Goal: Transaction & Acquisition: Obtain resource

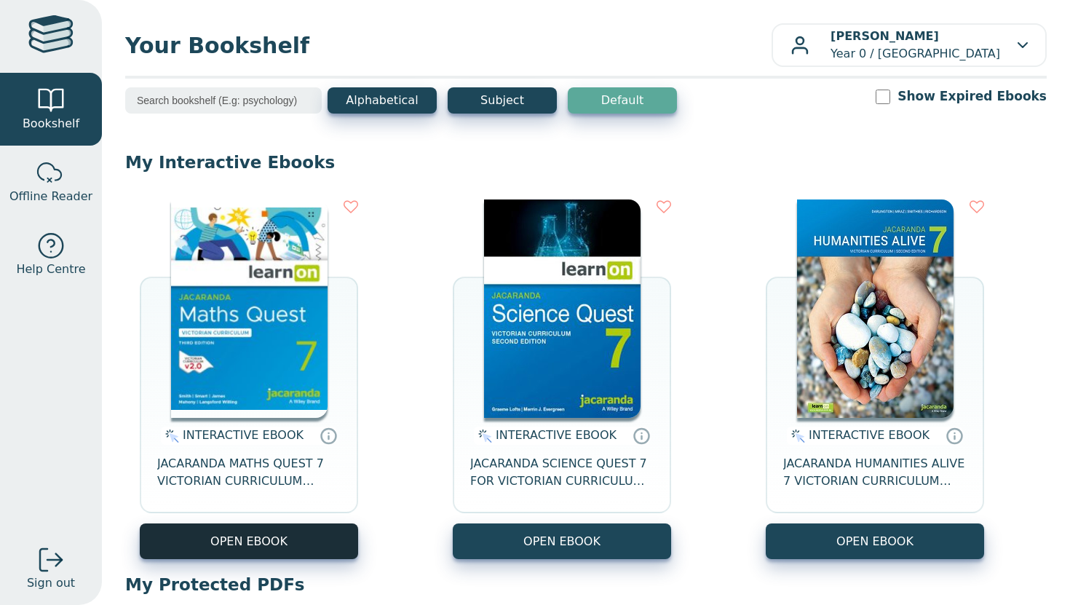
click at [277, 556] on button "OPEN EBOOK" at bounding box center [249, 541] width 218 height 36
click at [233, 541] on button "OPEN EBOOK" at bounding box center [249, 541] width 218 height 36
